Goal: Information Seeking & Learning: Learn about a topic

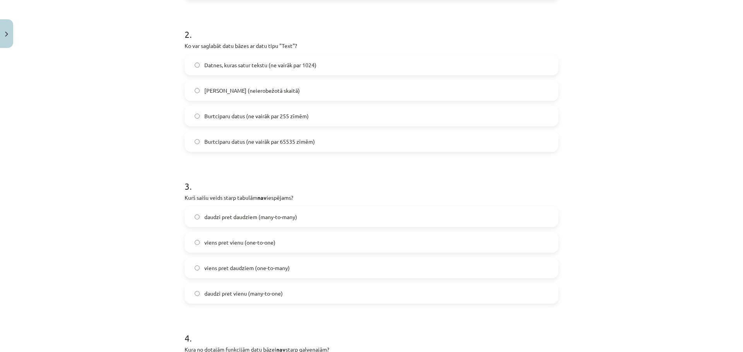
scroll to position [329, 0]
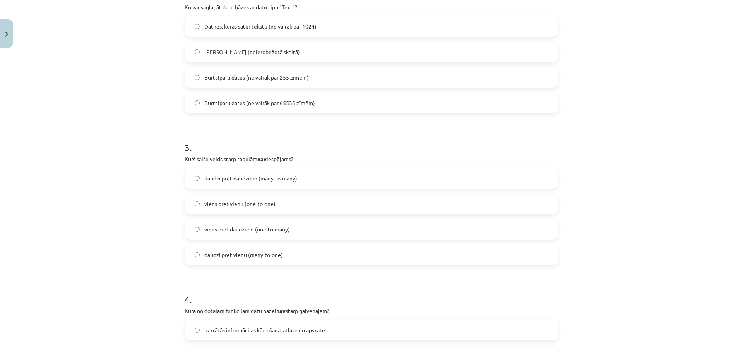
click at [306, 80] on span "Burtciparu datus (ne vairāk par 255 zīmēm)" at bounding box center [256, 77] width 104 height 8
click at [270, 216] on div "daudzi pret daudziem (many-to-many) viens pret vienu (one-to-one) viens pret da…" at bounding box center [372, 216] width 374 height 97
click at [271, 251] on span "daudzi pret vienu (many-to-one)" at bounding box center [243, 255] width 79 height 8
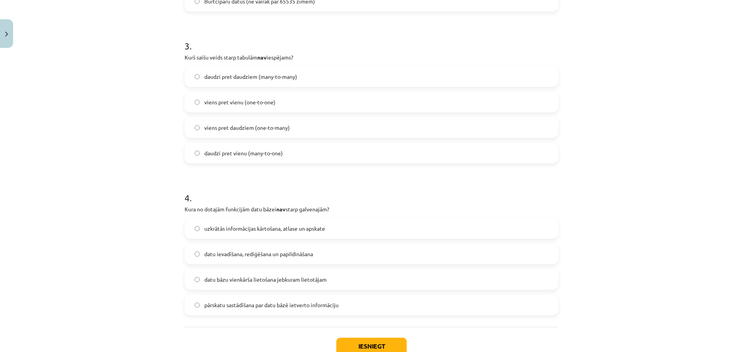
scroll to position [445, 0]
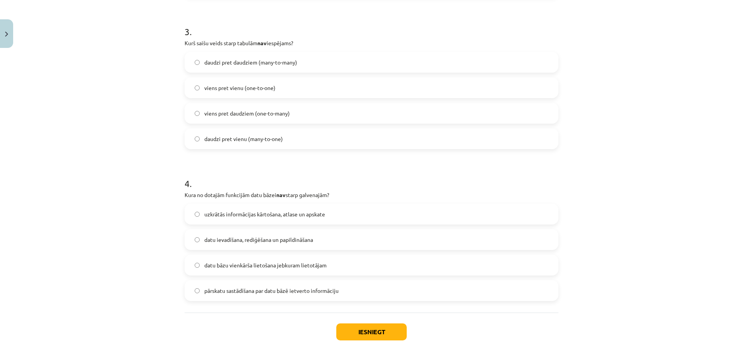
click at [220, 266] on span "datu bāzu vienkārša lietošana jebkuram lietotājam" at bounding box center [265, 265] width 122 height 8
click at [340, 333] on button "Iesniegt" at bounding box center [371, 332] width 70 height 17
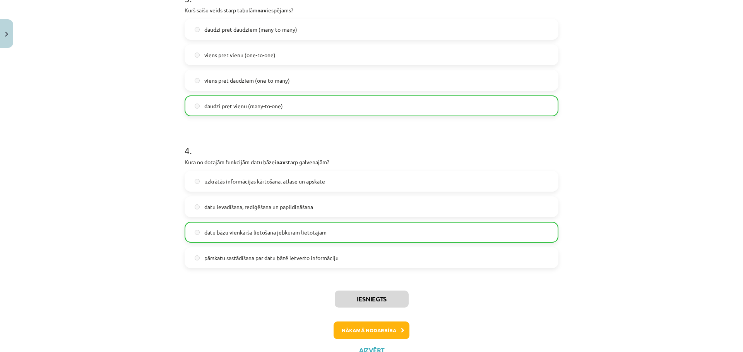
scroll to position [509, 0]
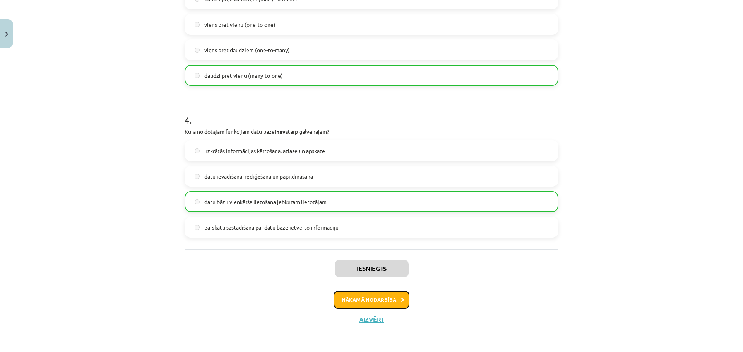
click at [374, 303] on button "Nākamā nodarbība" at bounding box center [371, 300] width 76 height 18
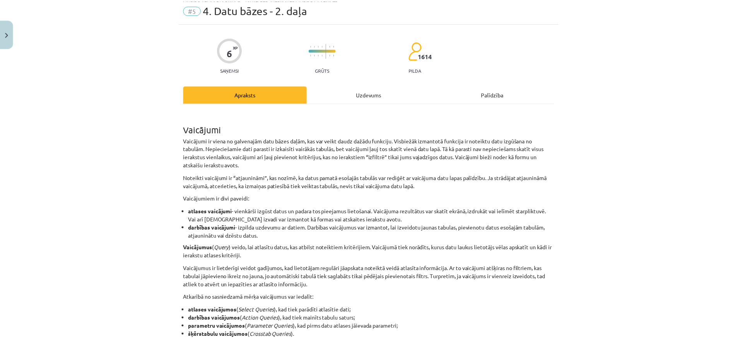
scroll to position [19, 0]
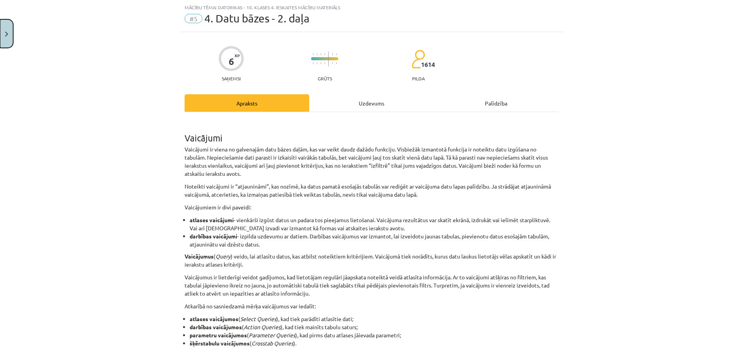
click at [0, 33] on button "Close" at bounding box center [6, 33] width 13 height 29
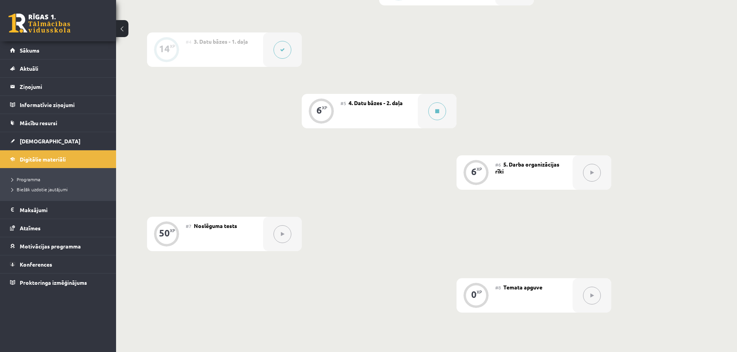
scroll to position [425, 0]
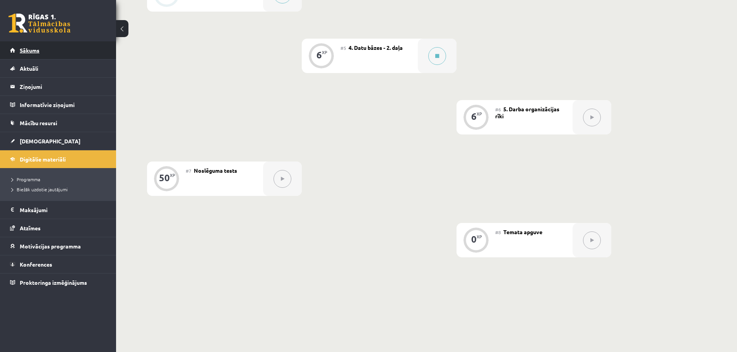
click at [58, 47] on link "Sākums" at bounding box center [58, 50] width 96 height 18
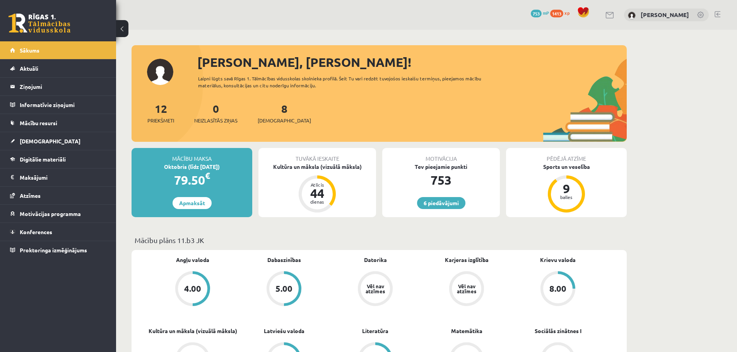
click at [716, 13] on link at bounding box center [717, 14] width 6 height 6
